Goal: Information Seeking & Learning: Learn about a topic

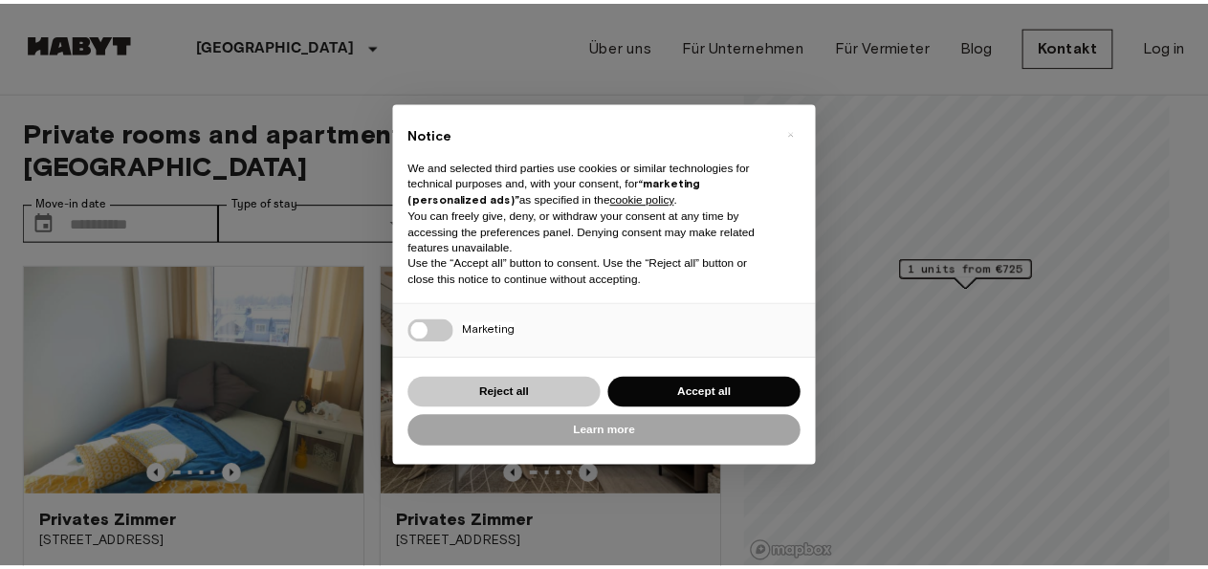
scroll to position [103, 0]
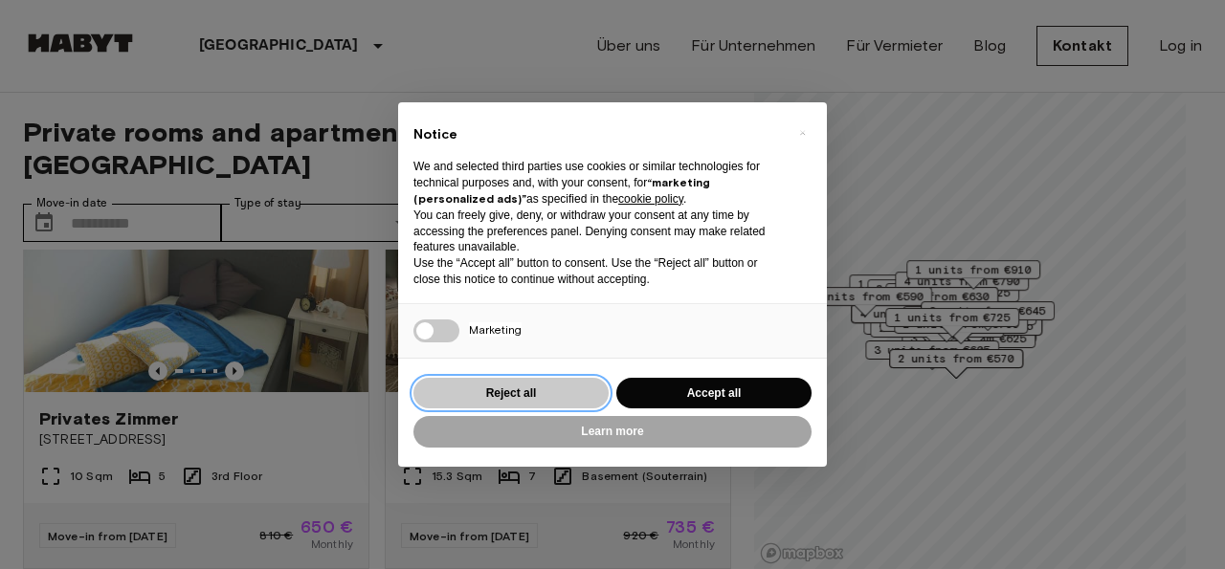
click at [534, 394] on button "Reject all" at bounding box center [510, 394] width 195 height 32
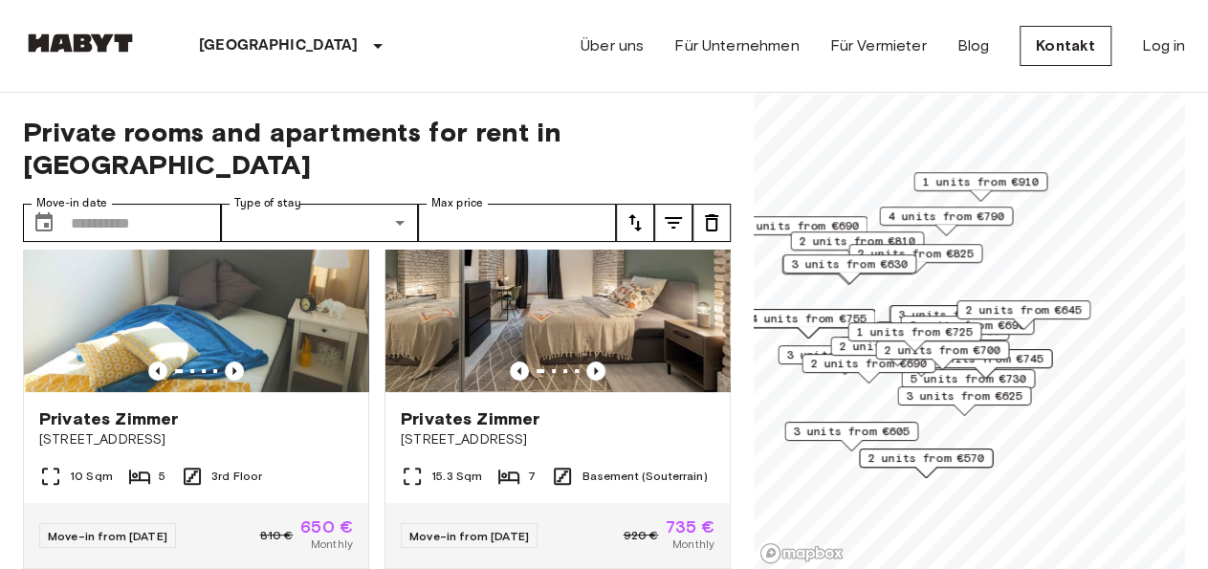
scroll to position [0, 0]
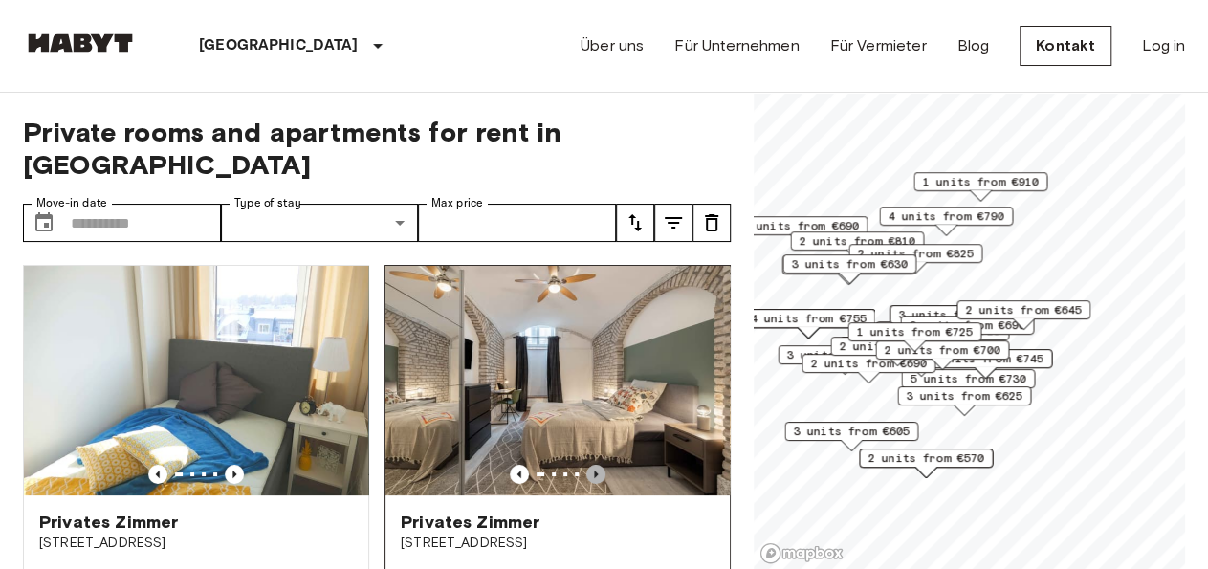
click at [594, 471] on icon "Previous image" at bounding box center [596, 475] width 4 height 8
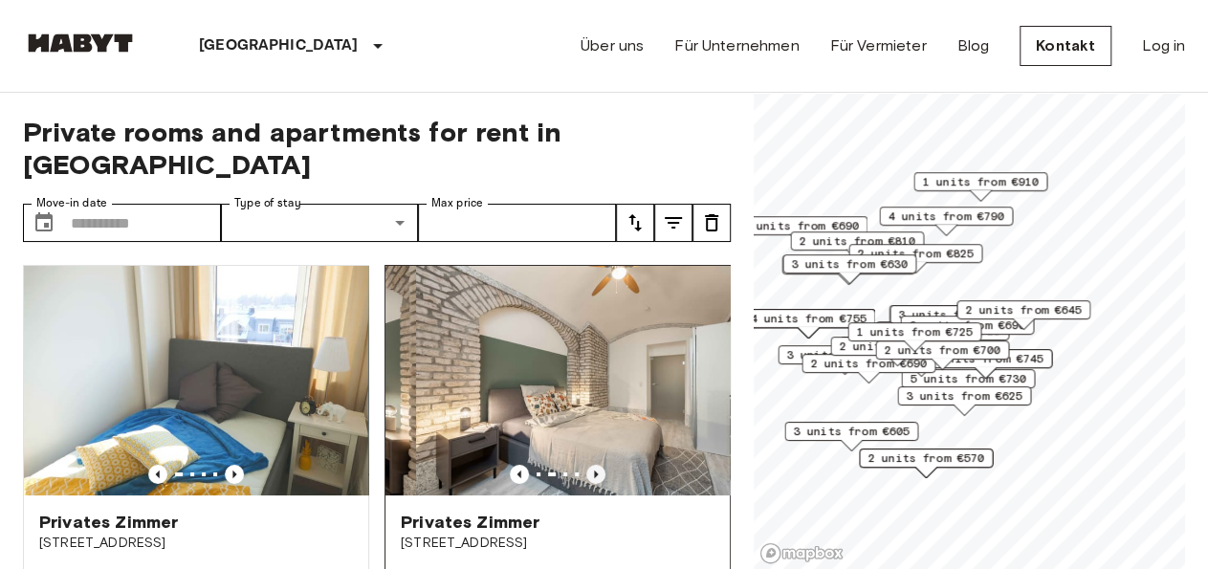
click at [594, 471] on icon "Previous image" at bounding box center [596, 475] width 4 height 8
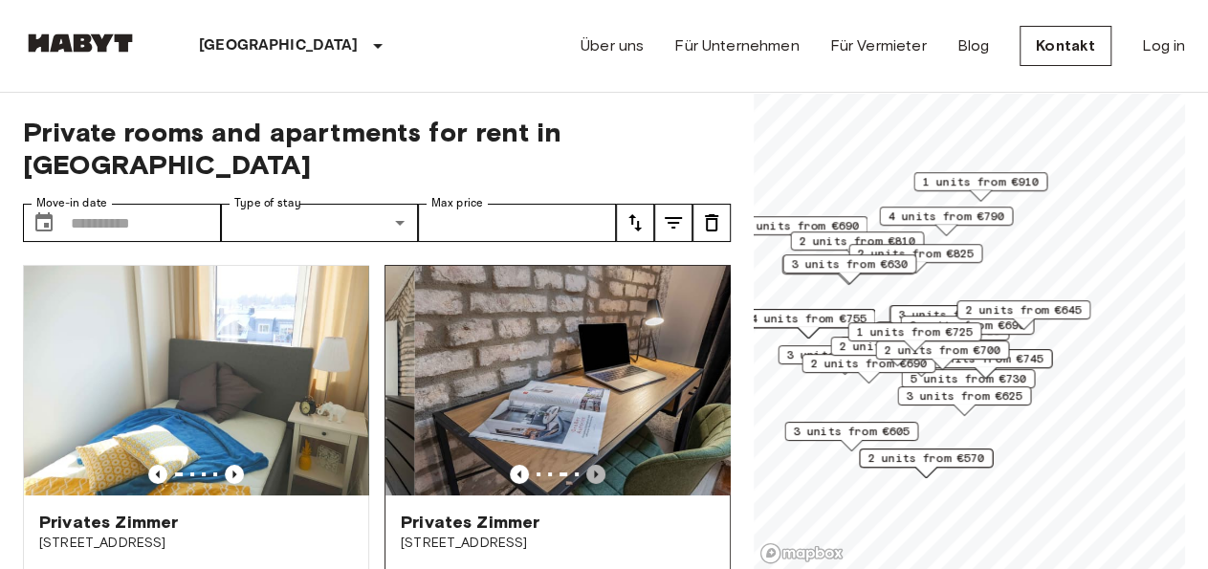
click at [594, 471] on icon "Previous image" at bounding box center [596, 475] width 4 height 8
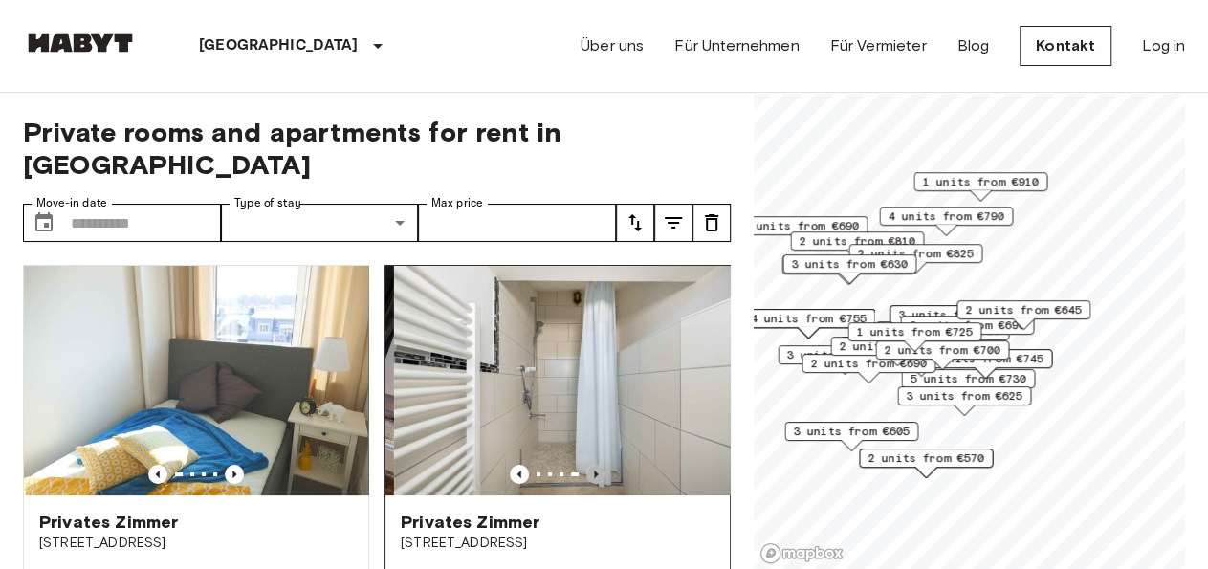
click at [594, 471] on icon "Previous image" at bounding box center [596, 475] width 4 height 8
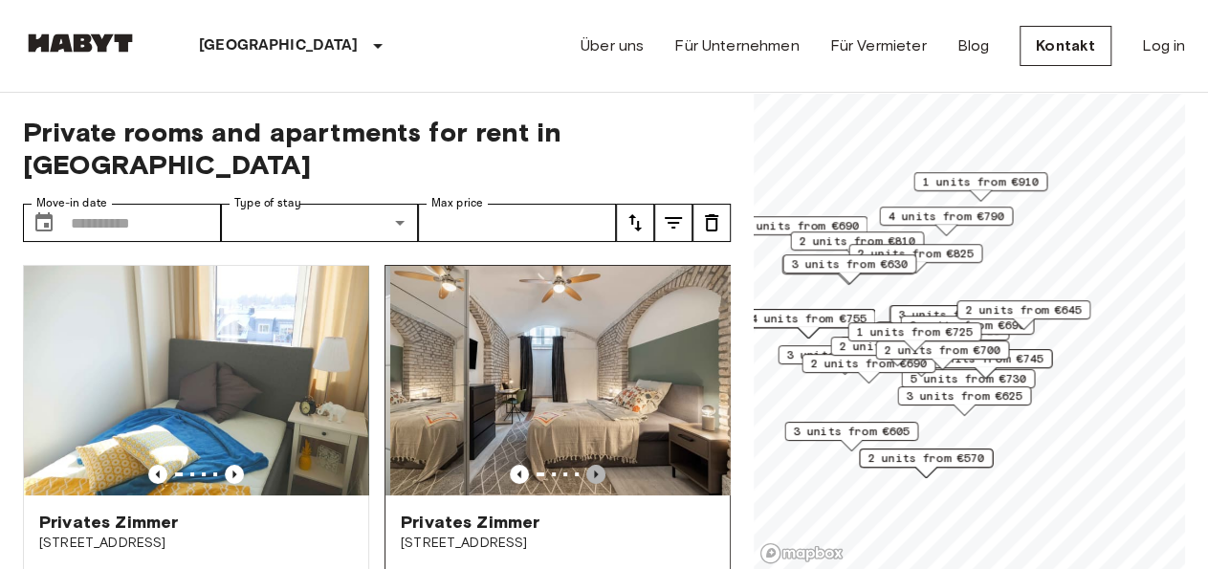
click at [594, 471] on icon "Previous image" at bounding box center [596, 475] width 4 height 8
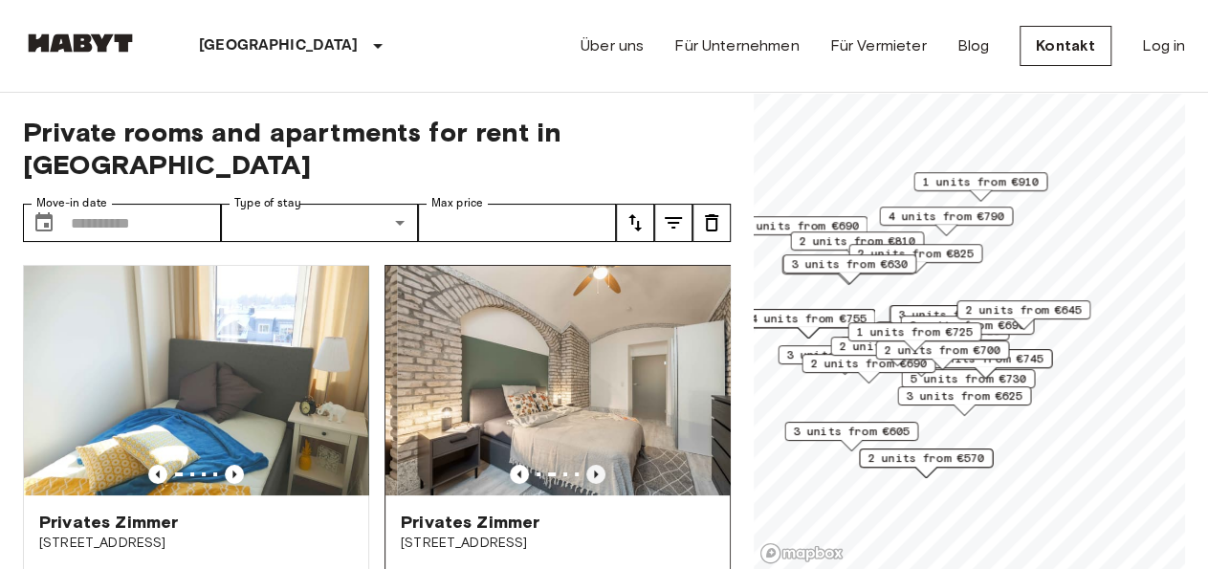
click at [594, 471] on icon "Previous image" at bounding box center [596, 475] width 4 height 8
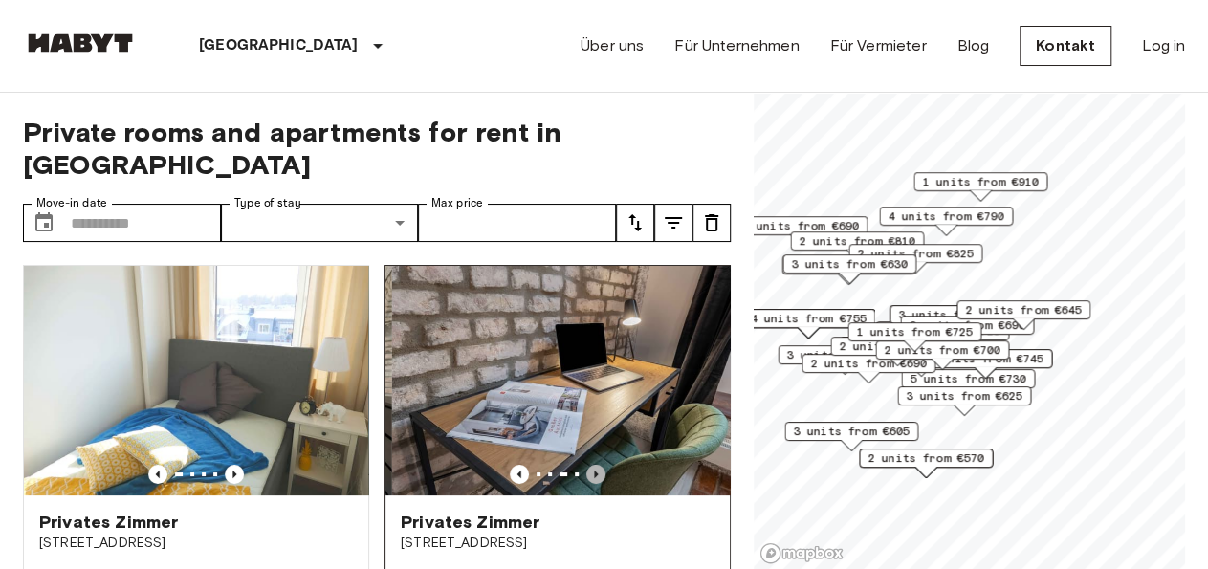
click at [594, 471] on icon "Previous image" at bounding box center [596, 475] width 4 height 8
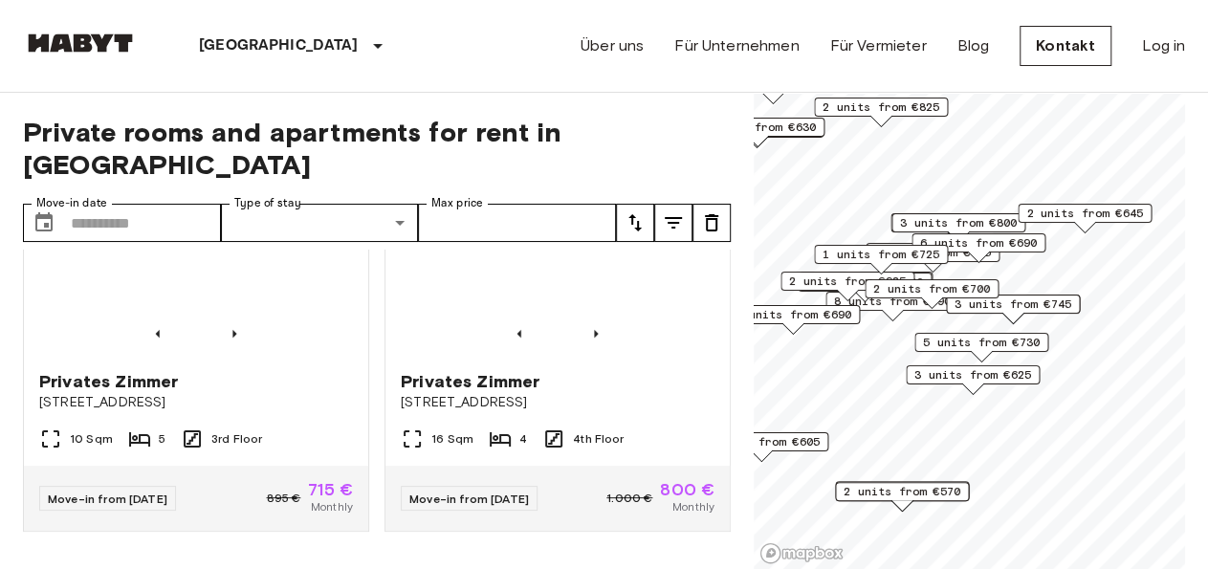
scroll to position [3996, 0]
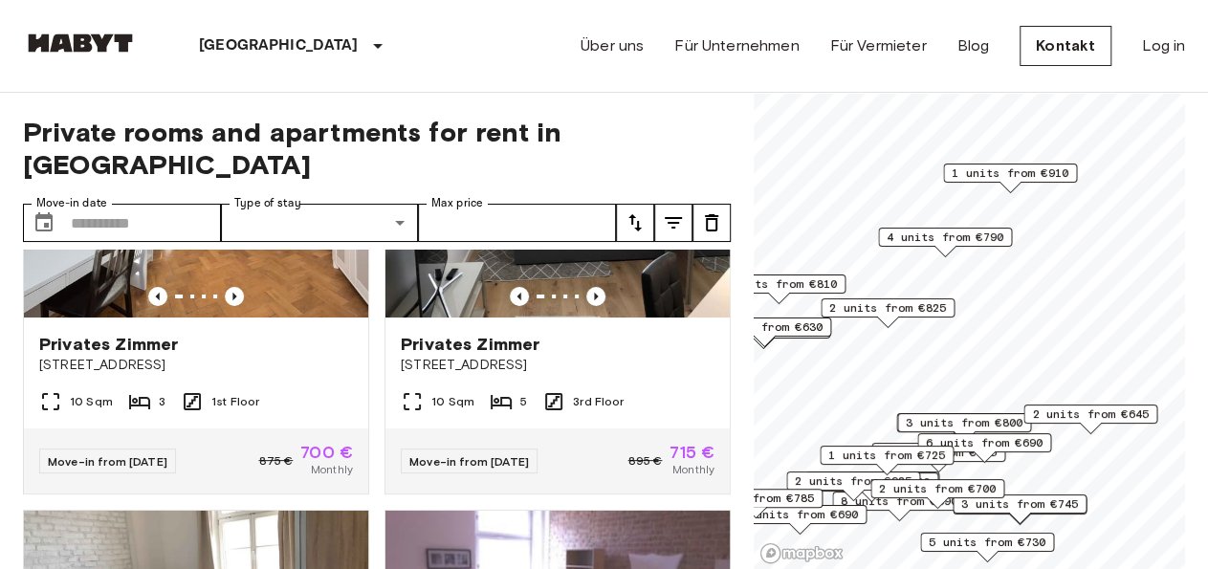
click at [1055, 412] on span "2 units from €645" at bounding box center [1090, 414] width 117 height 17
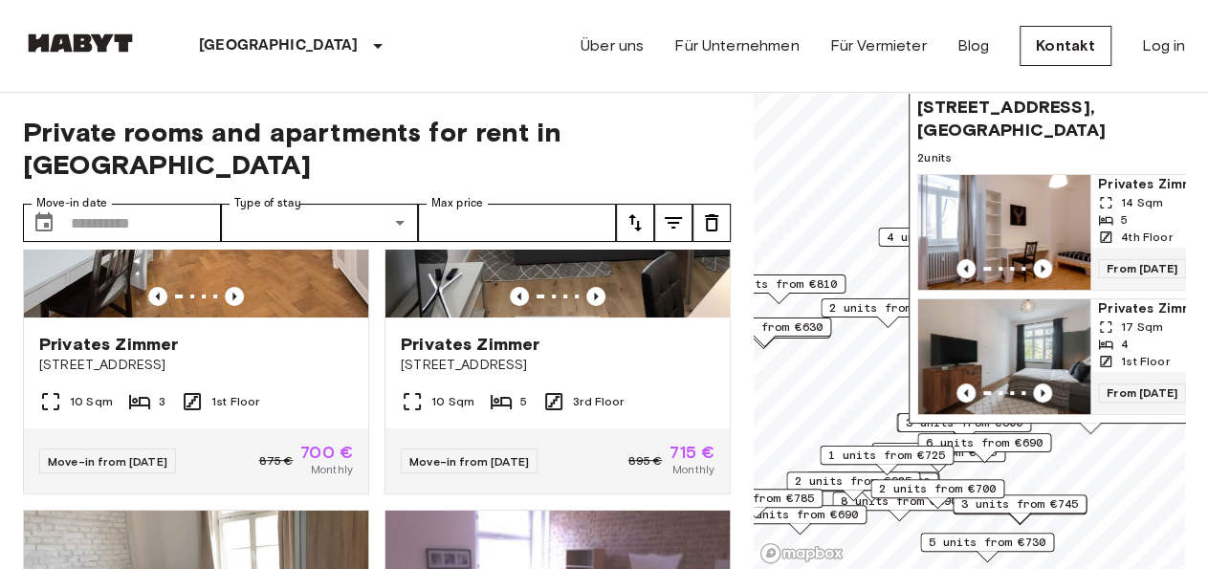
click at [959, 428] on div "[STREET_ADDRESS], [GEOGRAPHIC_DATA] 2 units Privates [PERSON_NAME] 14 Sqm 5 4th…" at bounding box center [1091, 260] width 364 height 347
